Goal: Connect with others: Connect with others

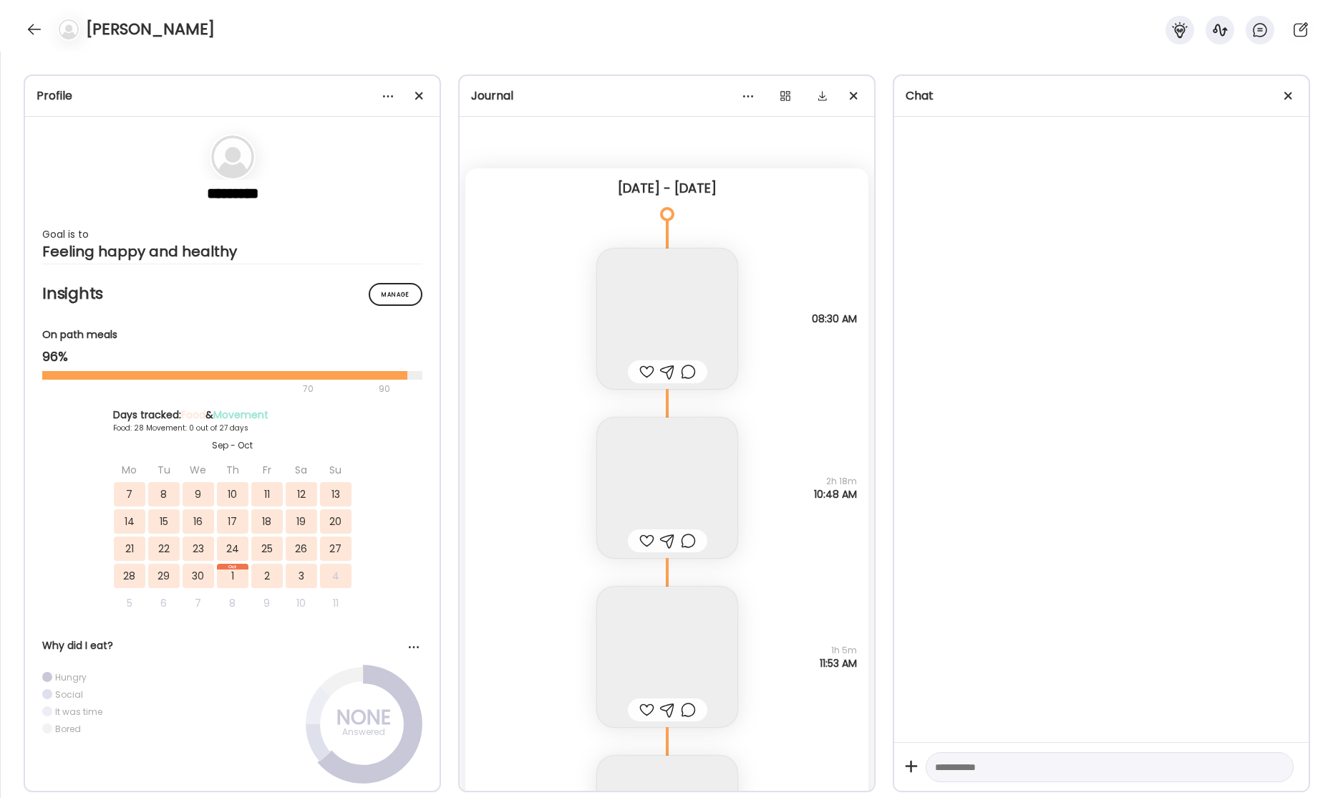
scroll to position [37803, 0]
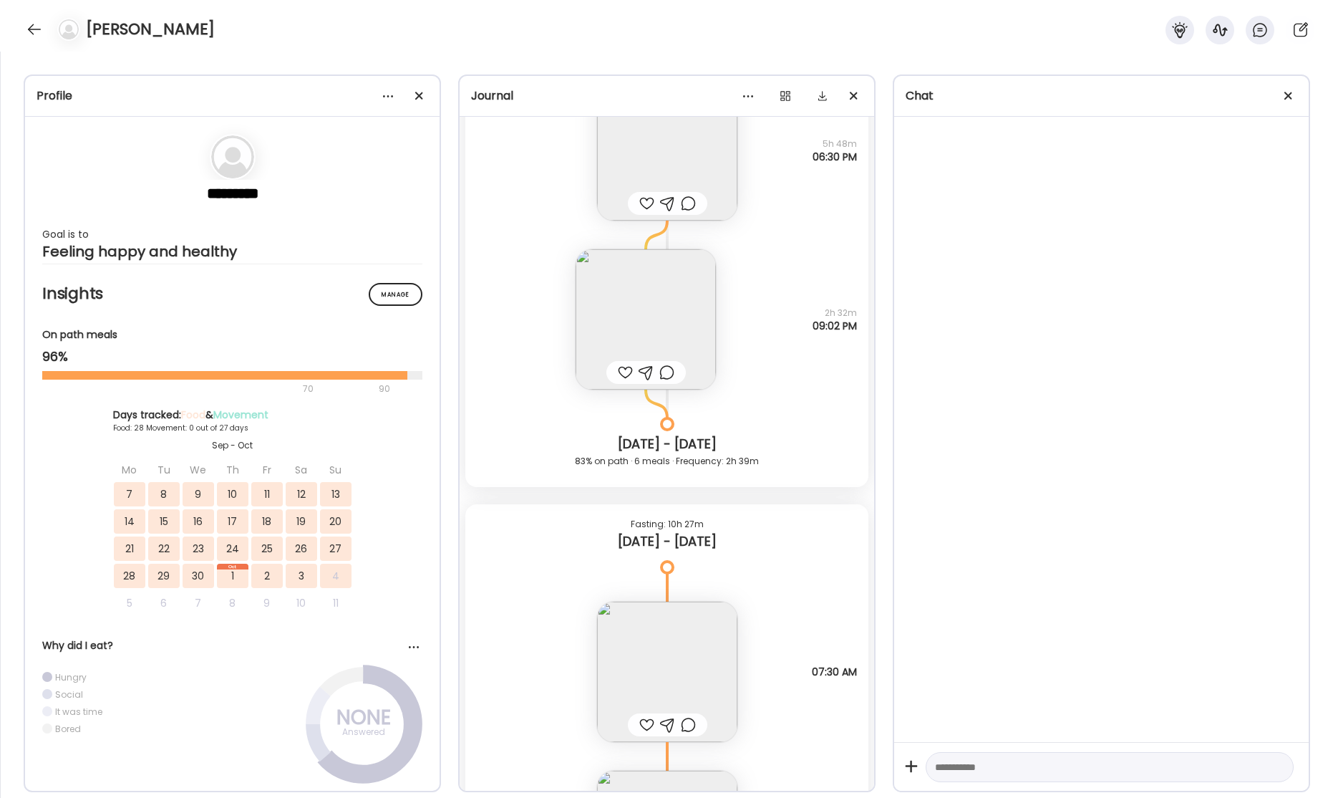
click at [32, 29] on div at bounding box center [34, 29] width 23 height 23
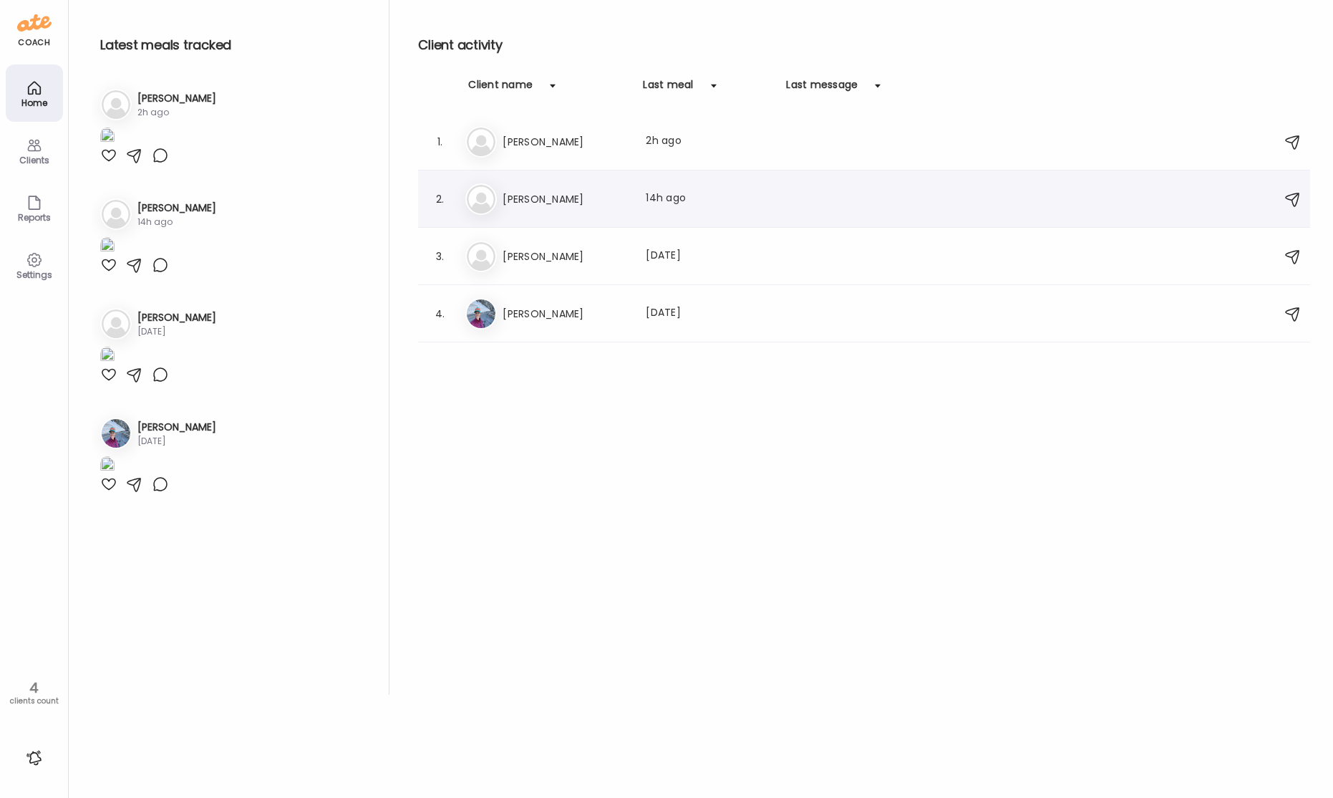
click at [545, 195] on h3 "[PERSON_NAME]" at bounding box center [566, 198] width 126 height 17
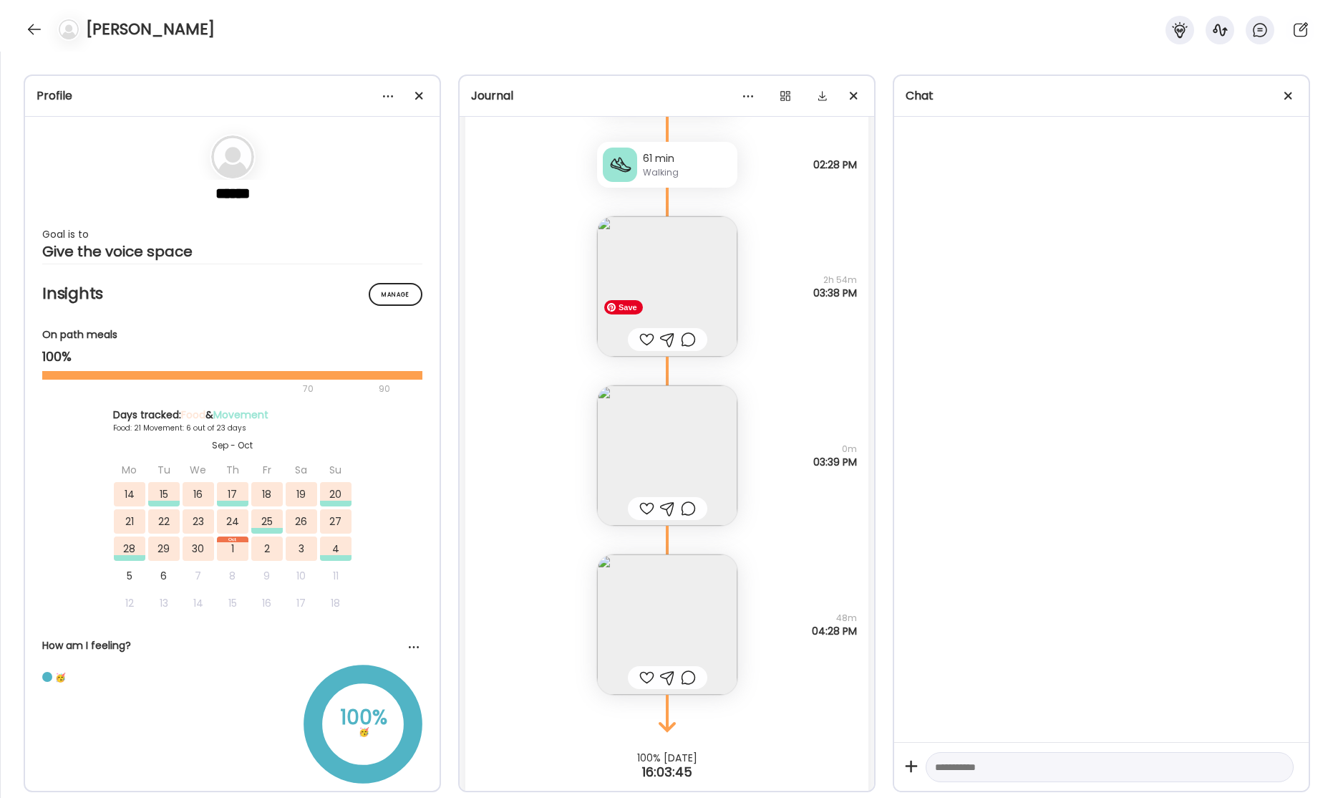
scroll to position [42737, 0]
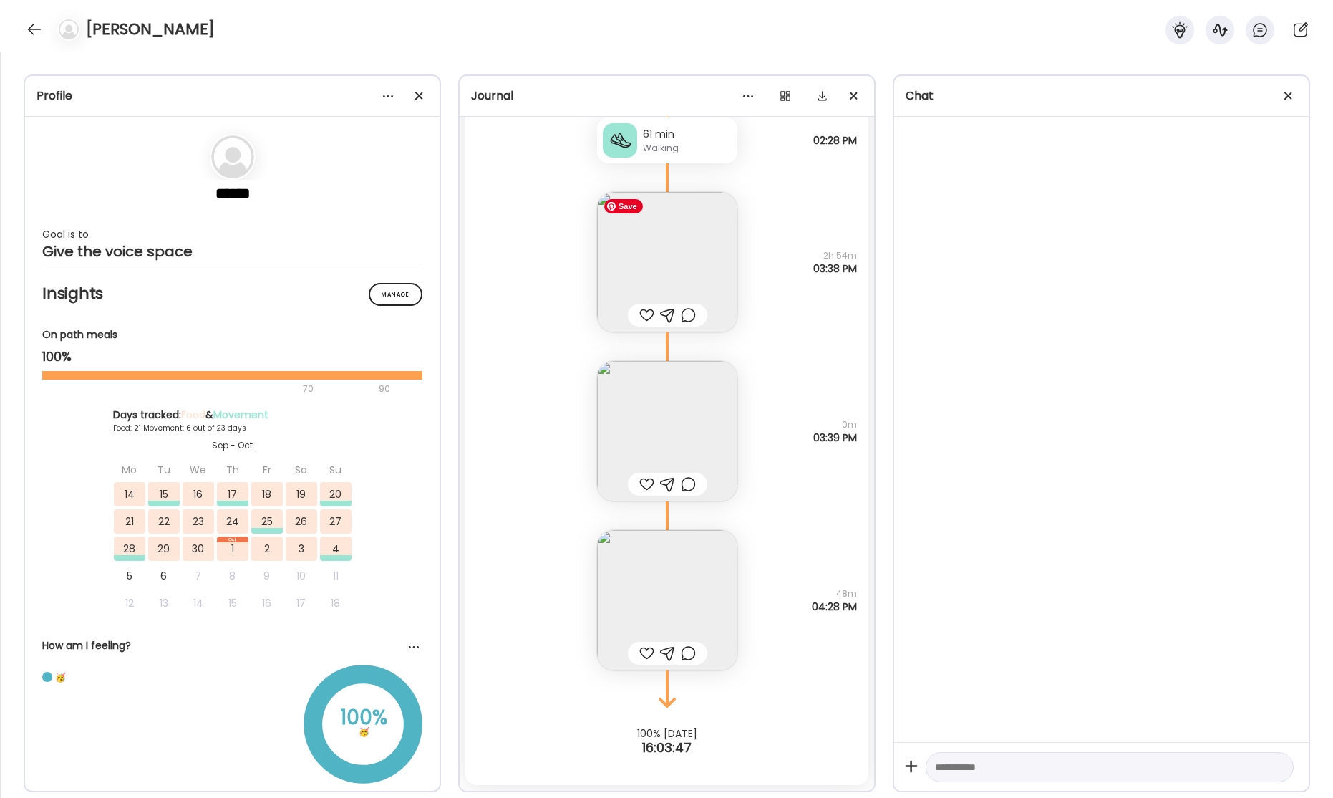
click at [672, 276] on img at bounding box center [667, 262] width 140 height 140
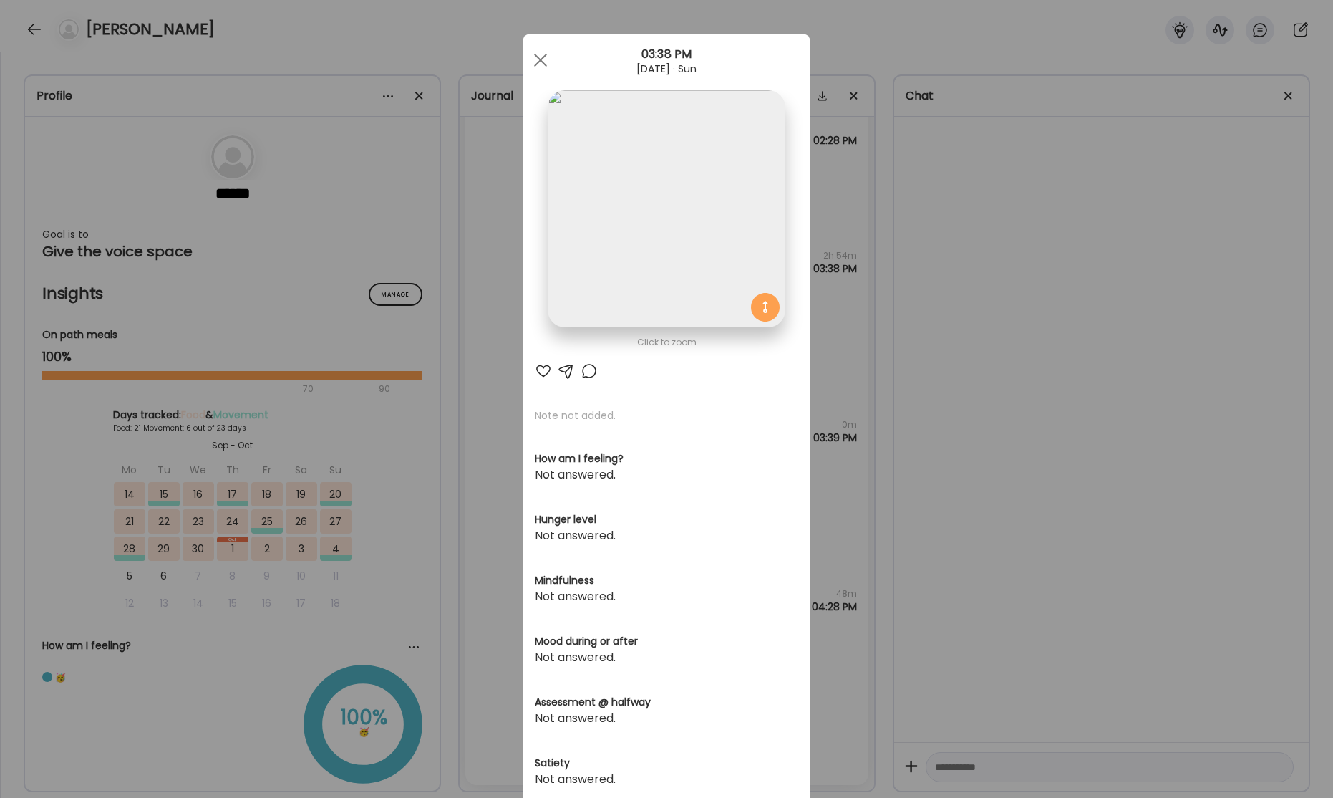
click at [669, 246] on img at bounding box center [666, 208] width 237 height 237
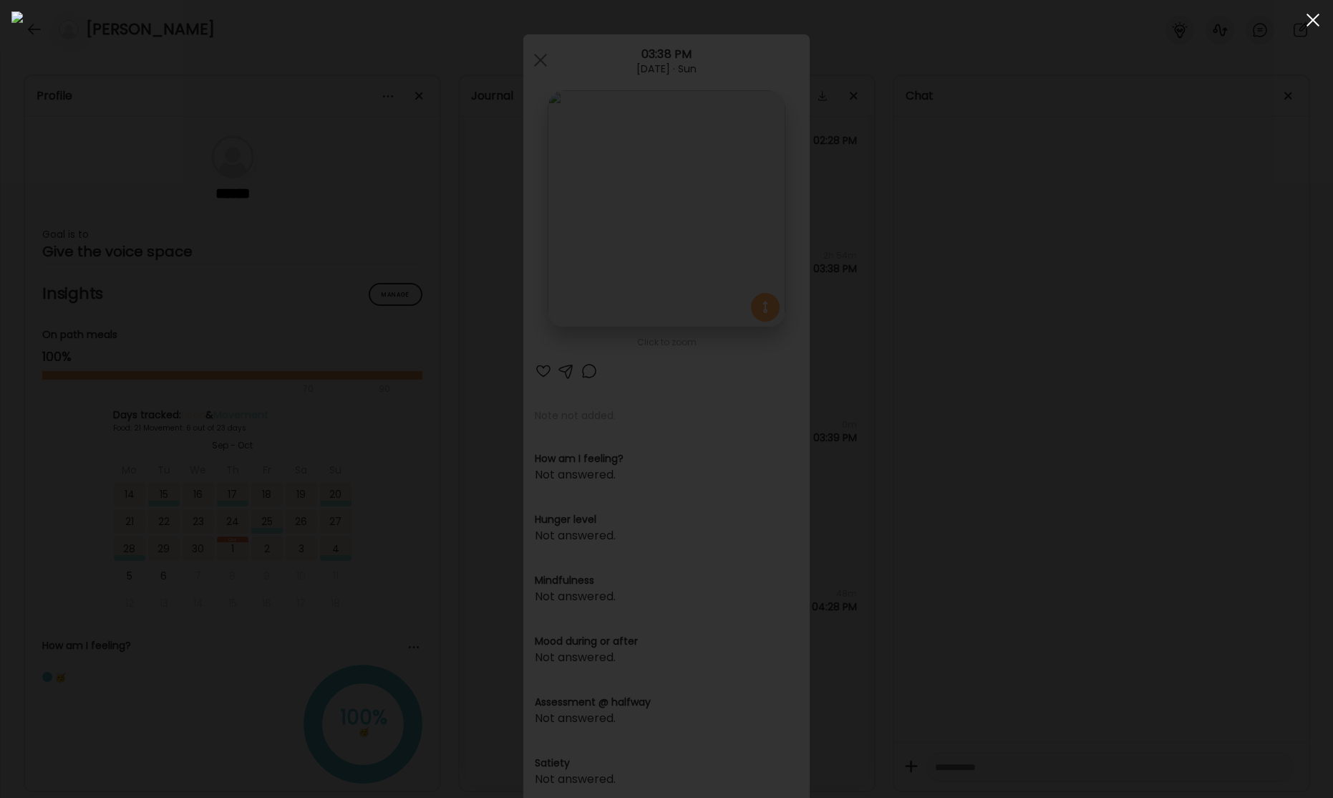
click at [1317, 23] on span at bounding box center [1313, 20] width 13 height 13
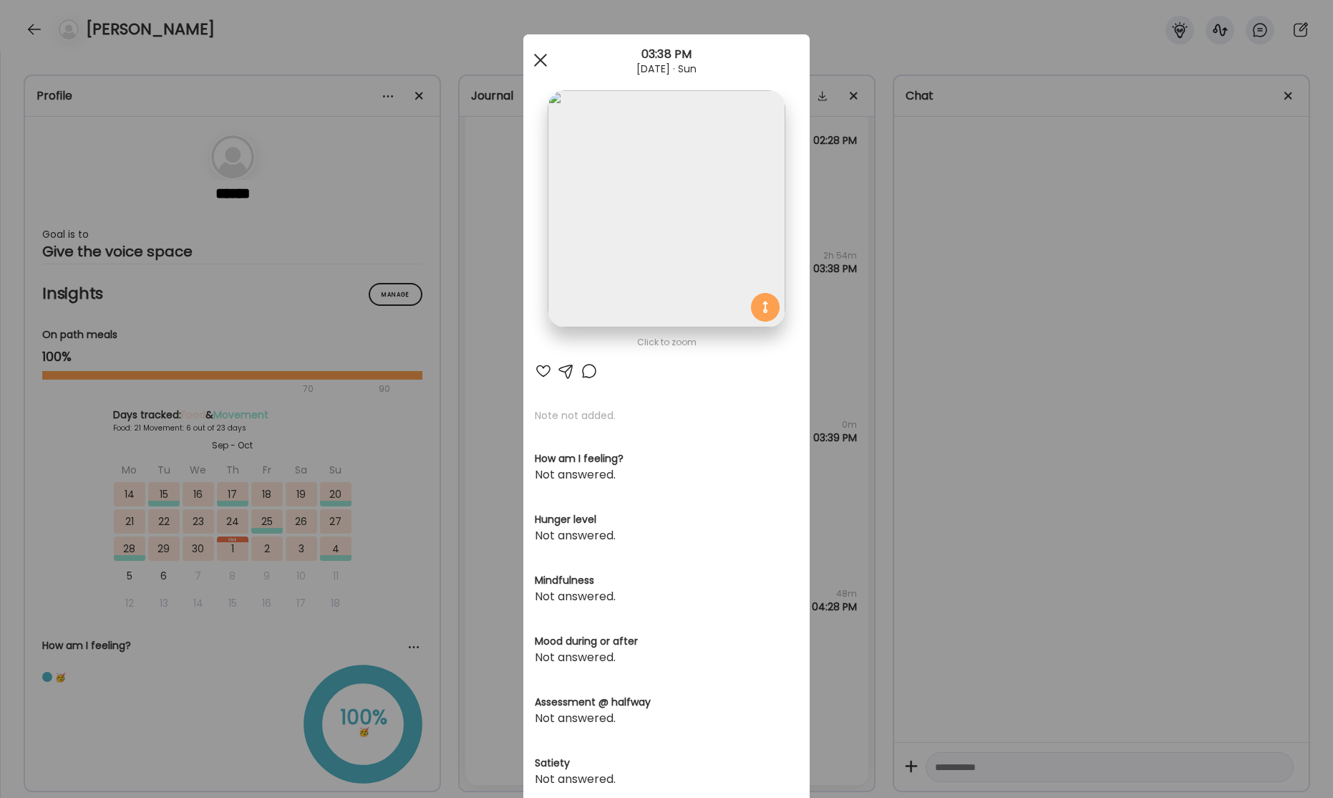
click at [536, 64] on div at bounding box center [540, 60] width 29 height 29
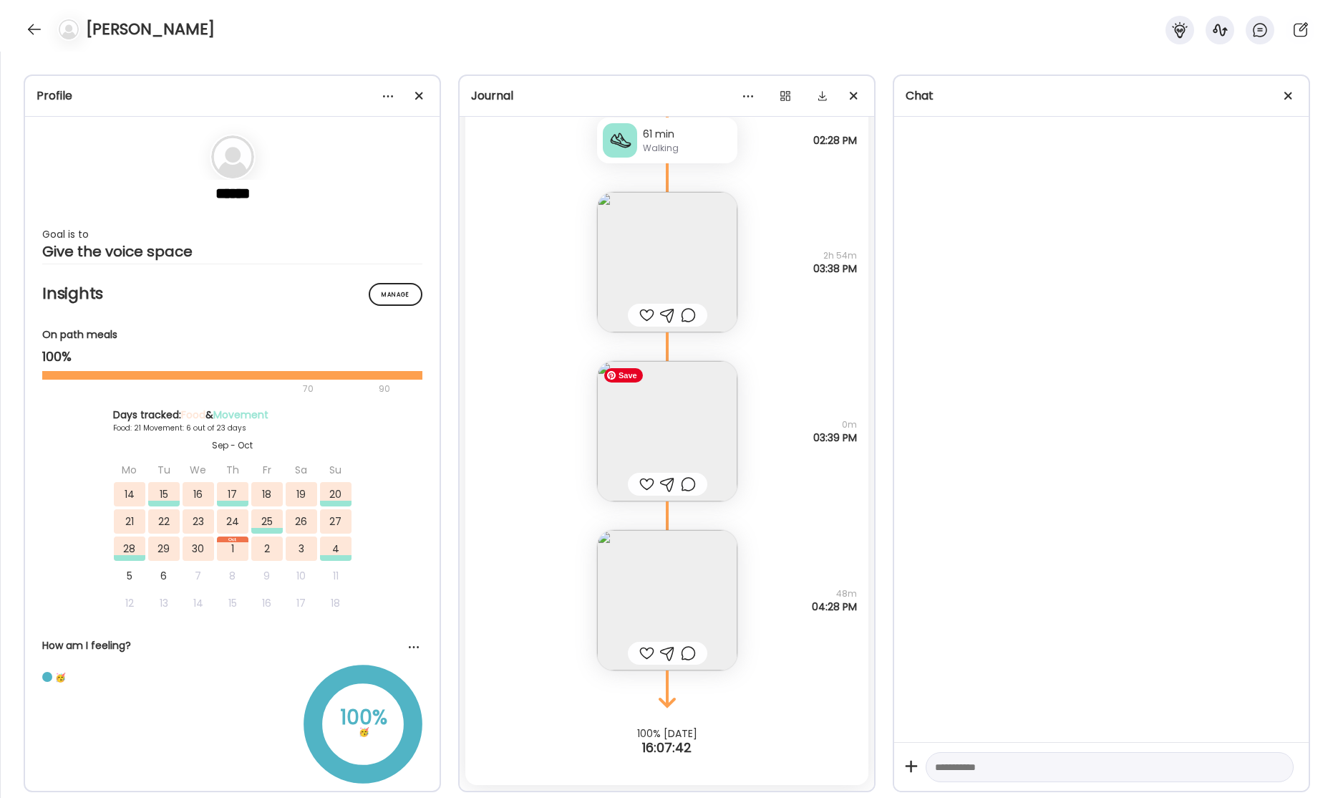
click at [684, 446] on img at bounding box center [667, 431] width 140 height 140
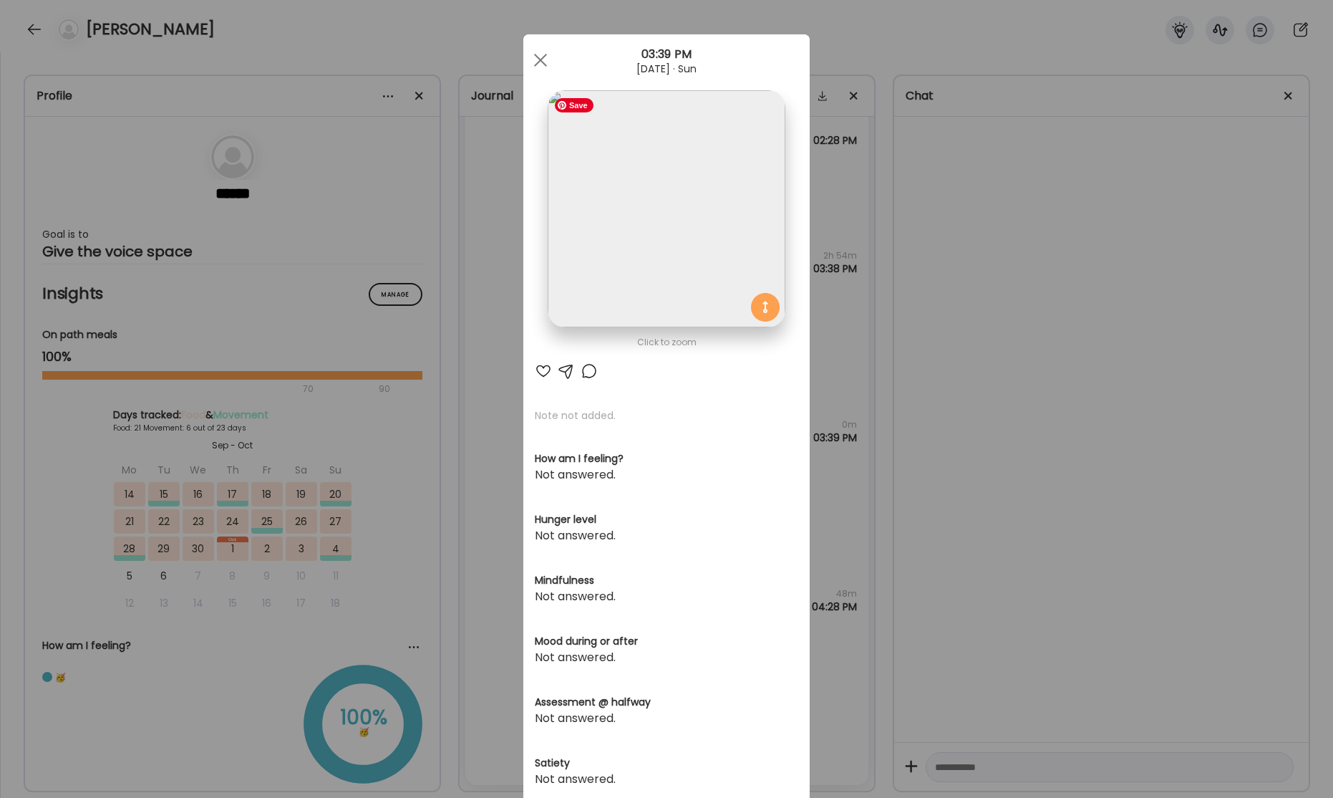
click at [687, 235] on img at bounding box center [666, 208] width 237 height 237
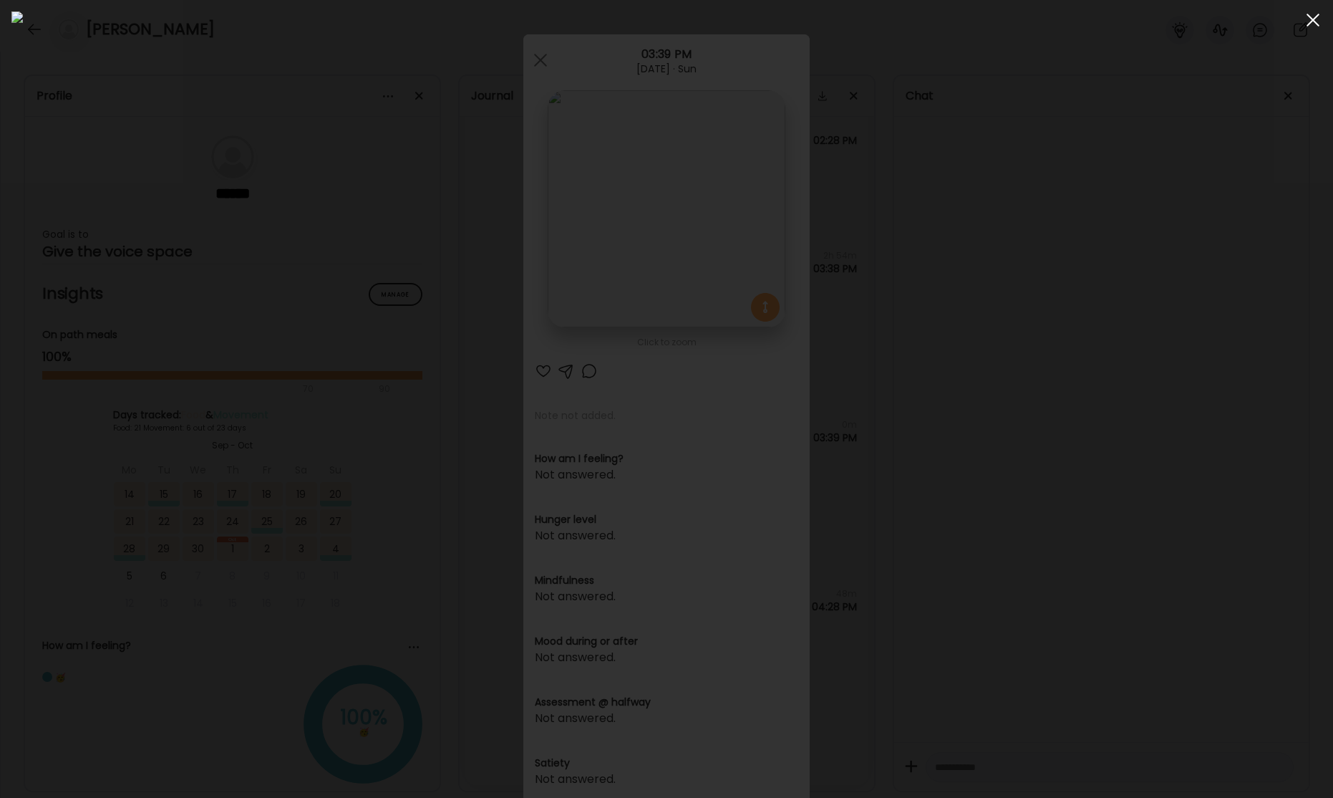
click at [1312, 21] on span at bounding box center [1313, 20] width 13 height 13
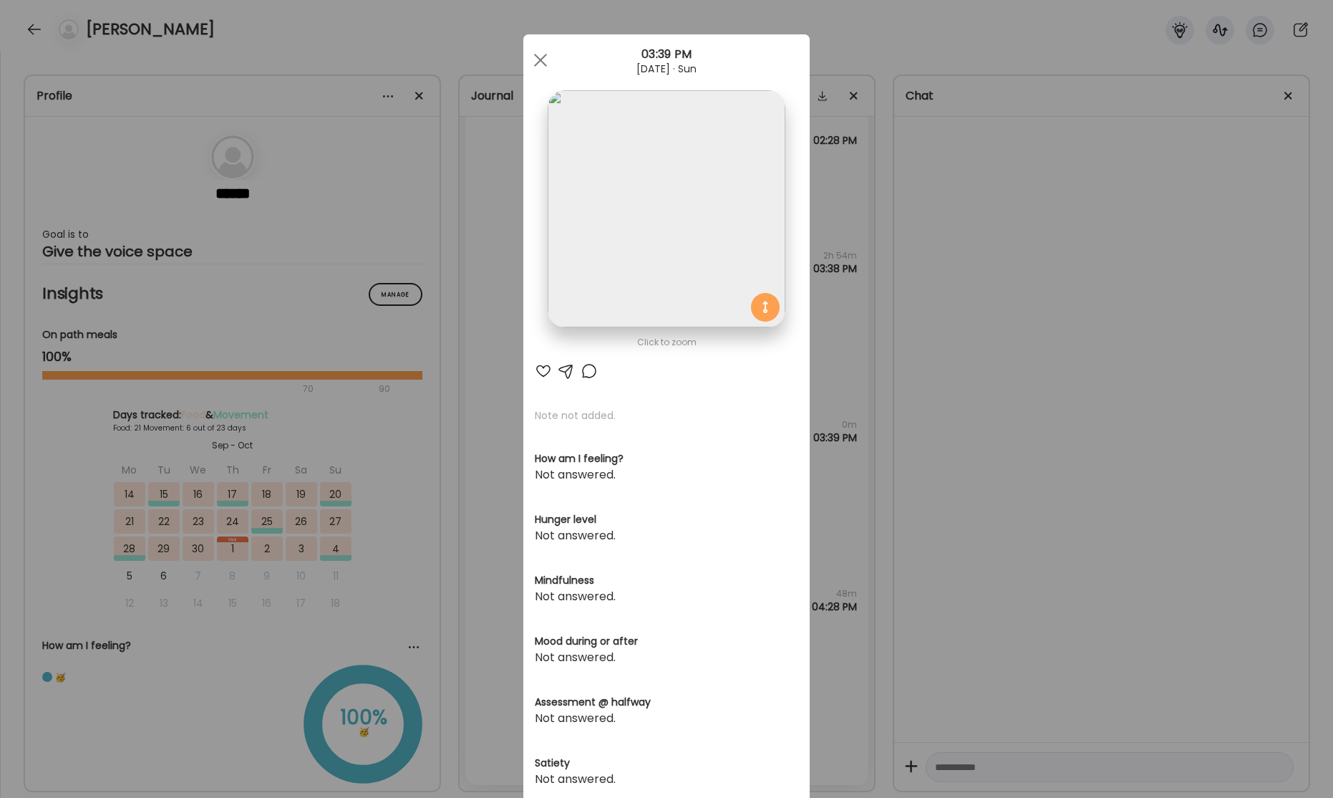
click at [545, 66] on div at bounding box center [540, 60] width 29 height 29
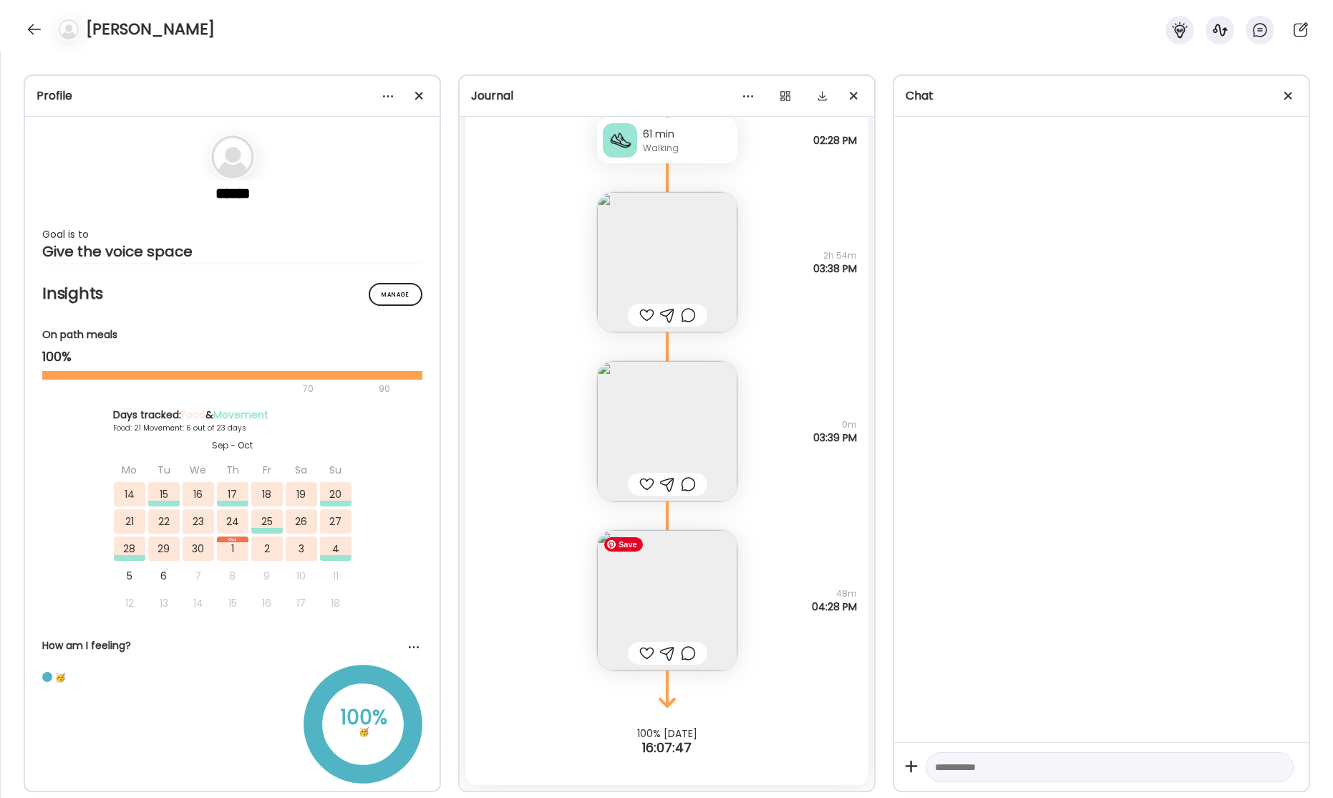
click at [679, 591] on img at bounding box center [667, 600] width 140 height 140
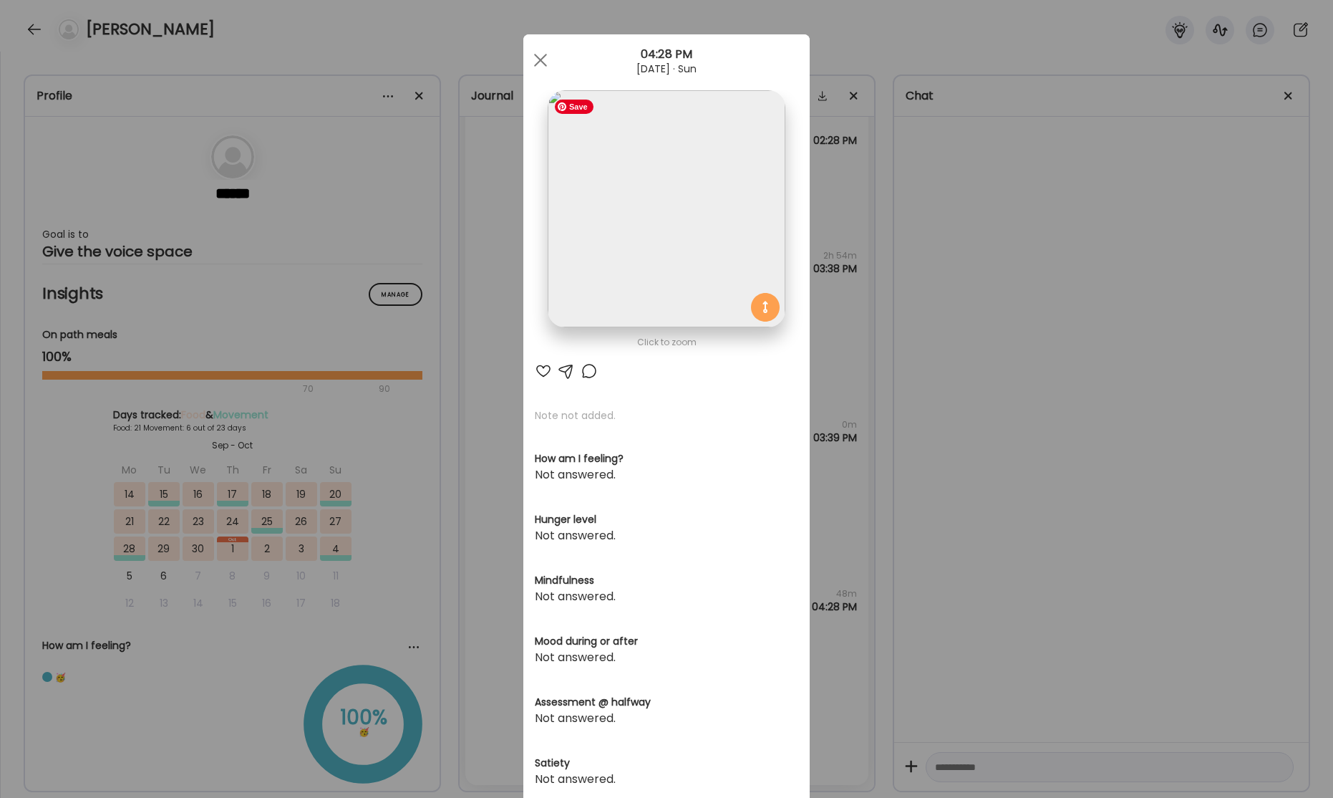
click at [673, 209] on img at bounding box center [666, 208] width 237 height 237
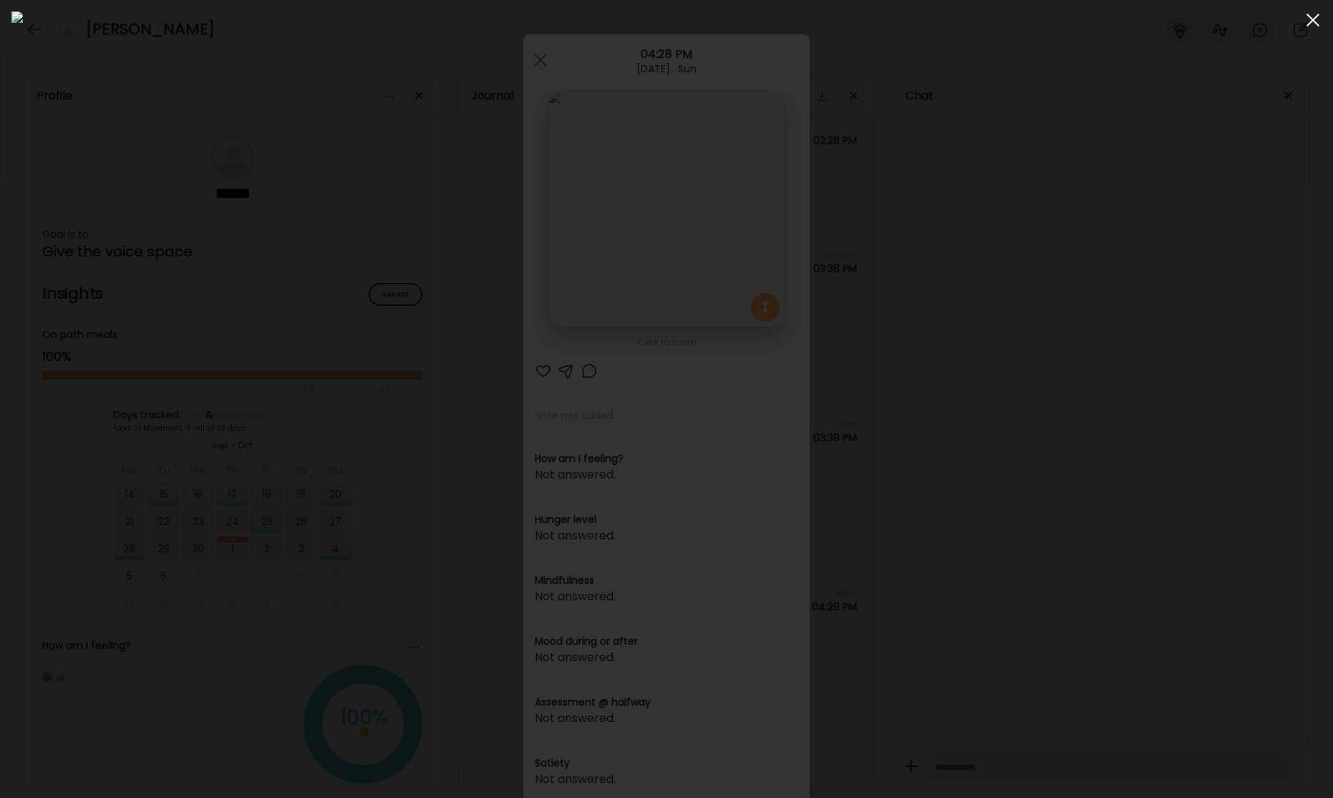
click at [1312, 21] on span at bounding box center [1313, 20] width 13 height 13
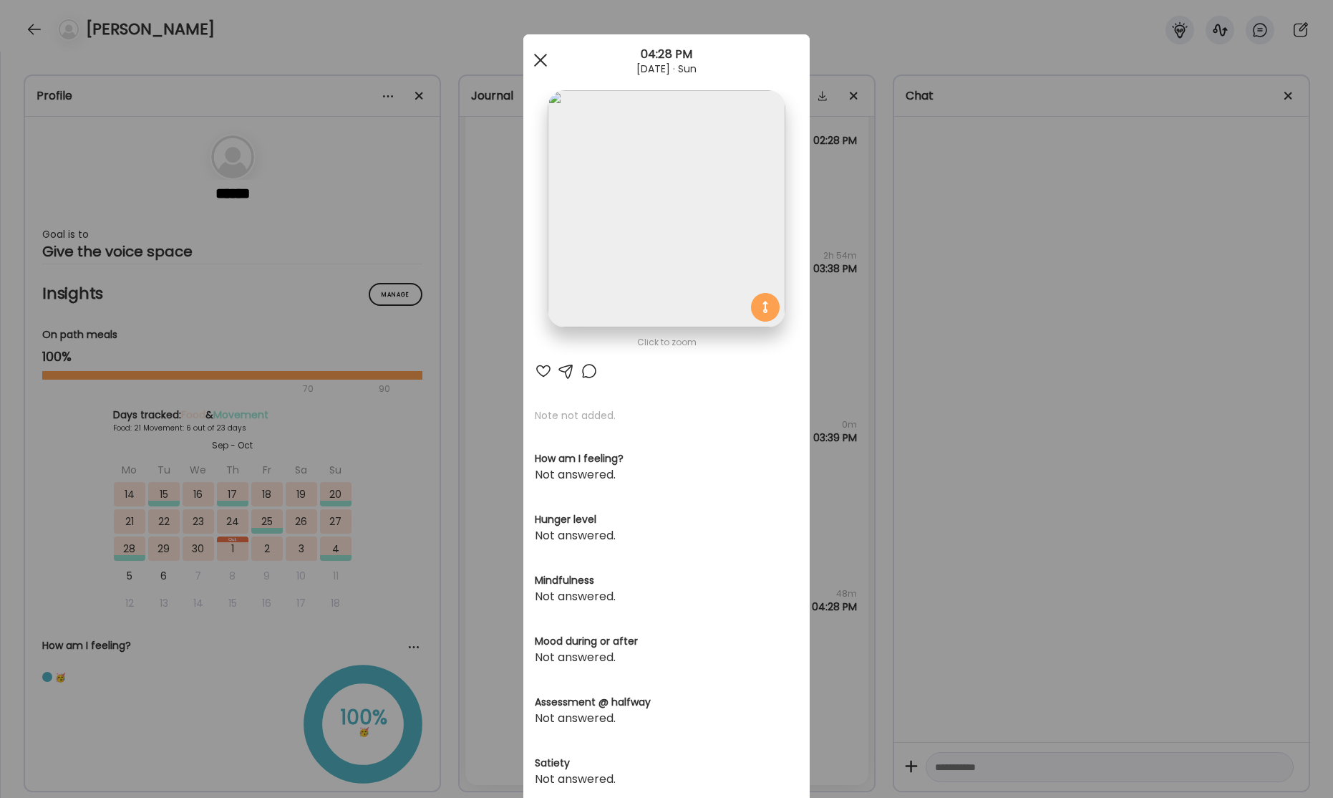
click at [537, 62] on span at bounding box center [540, 60] width 13 height 13
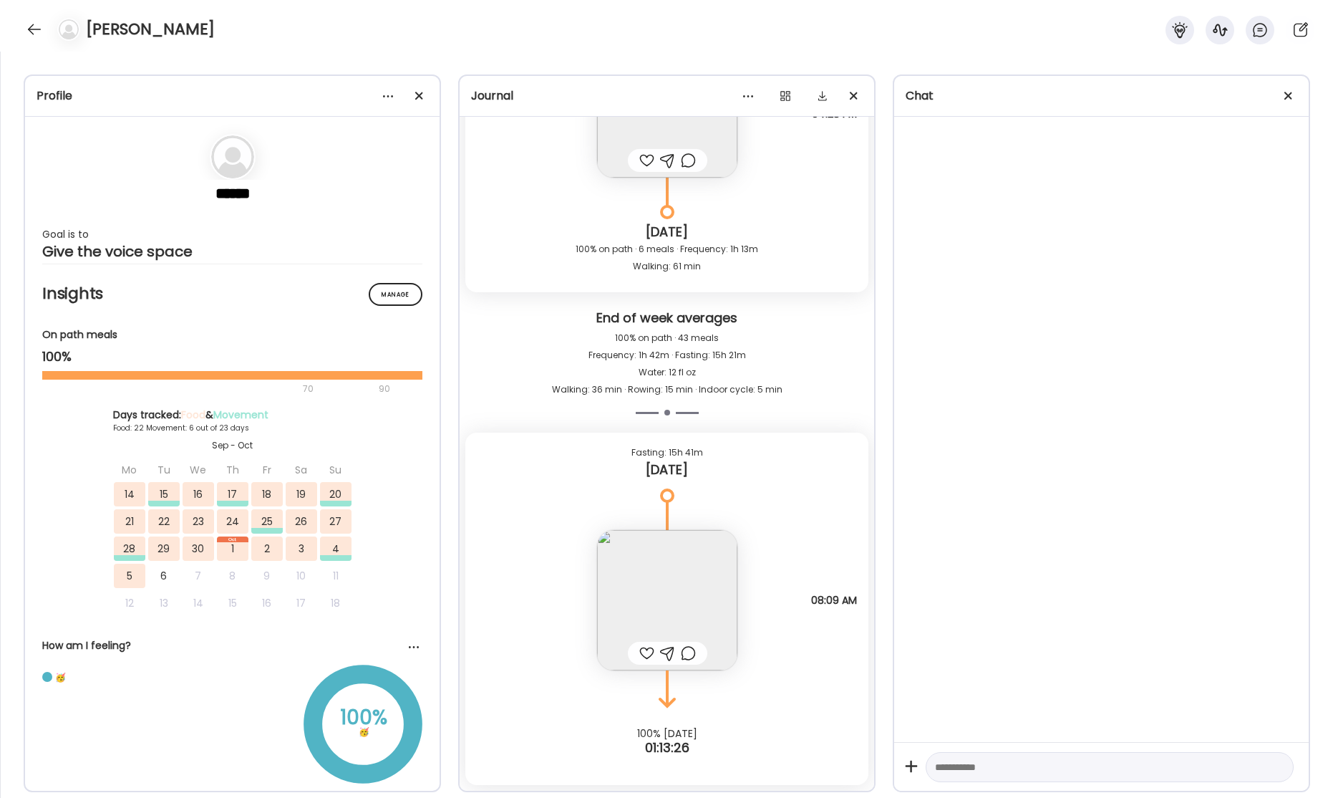
scroll to position [42660, 0]
